Goal: Browse casually

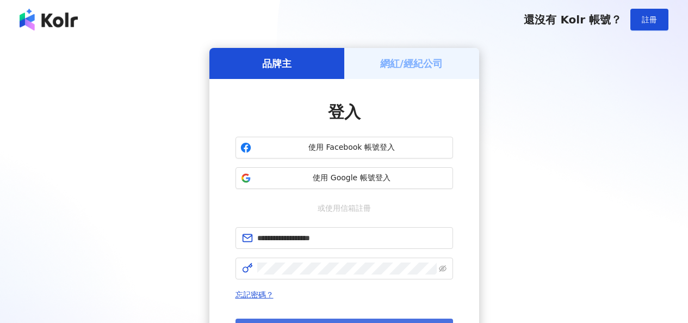
click at [335, 318] on button "登入" at bounding box center [345, 329] width 218 height 22
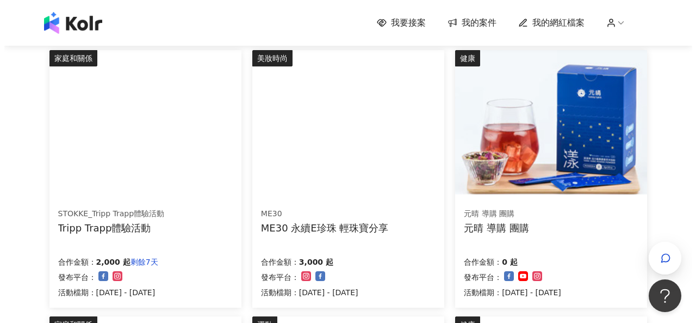
scroll to position [123, 0]
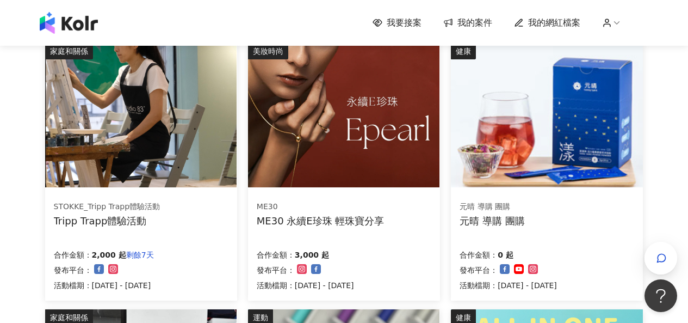
click at [280, 217] on div "ME30 永續E珍珠 輕珠寶分享" at bounding box center [321, 221] width 128 height 14
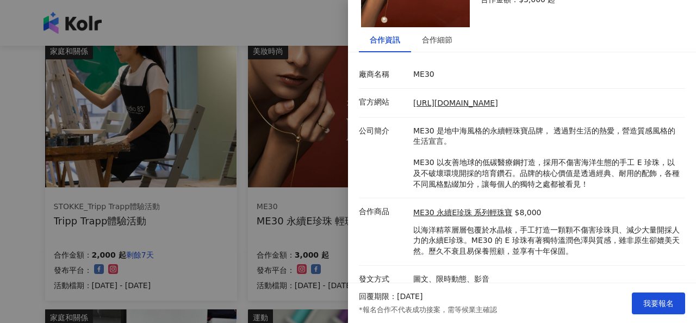
scroll to position [103, 0]
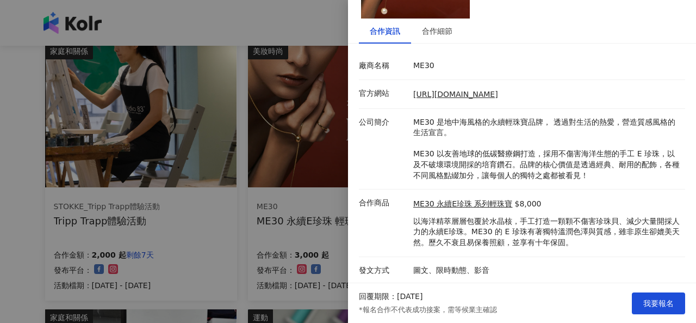
click at [270, 219] on div at bounding box center [348, 161] width 696 height 323
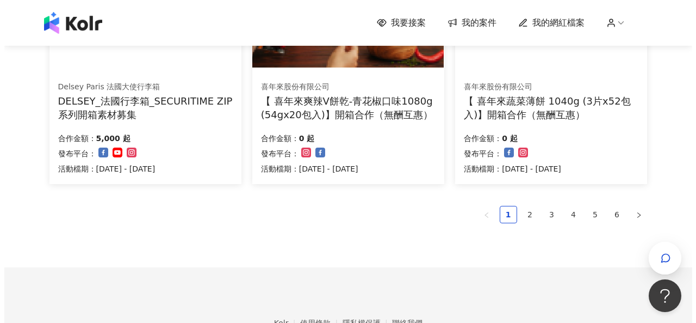
scroll to position [712, 0]
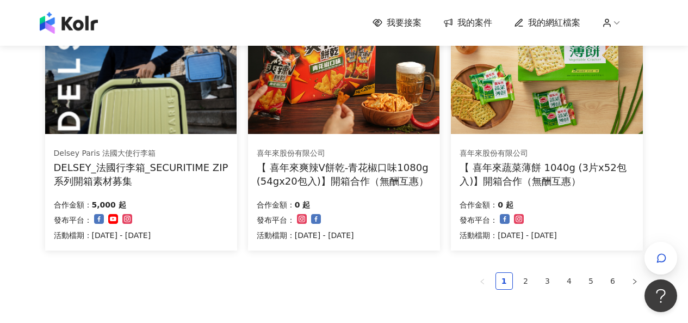
click at [196, 172] on div "DELSEY_法國行李箱_SECURITIME ZIP系列開箱素材募集" at bounding box center [141, 173] width 175 height 27
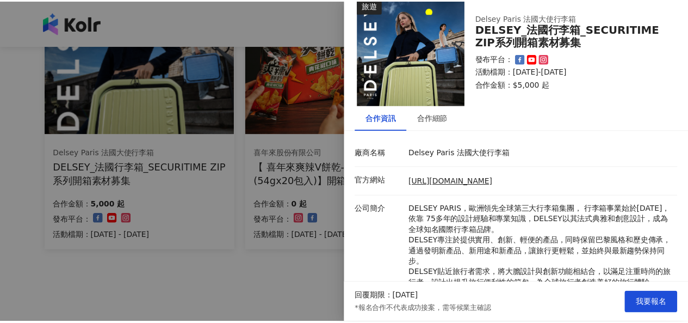
scroll to position [0, 0]
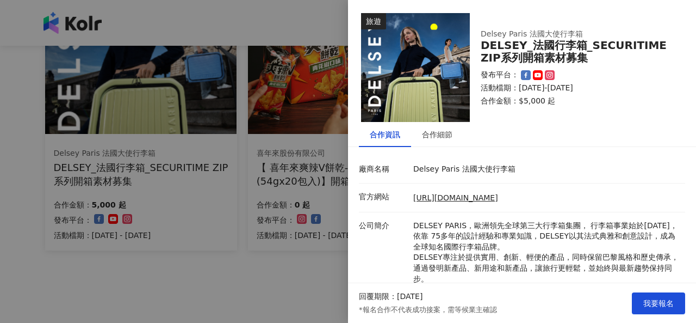
click at [308, 257] on div at bounding box center [348, 161] width 696 height 323
